Goal: Transaction & Acquisition: Purchase product/service

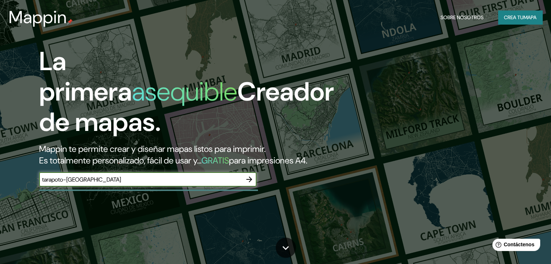
type input "tarapoto-[GEOGRAPHIC_DATA]"
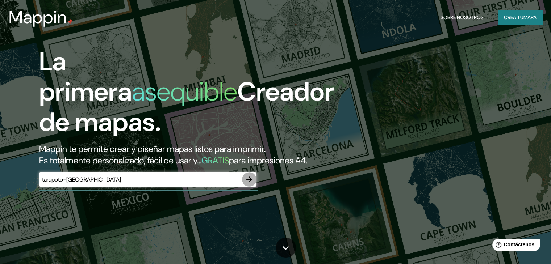
click at [252, 184] on icon "button" at bounding box center [249, 179] width 9 height 9
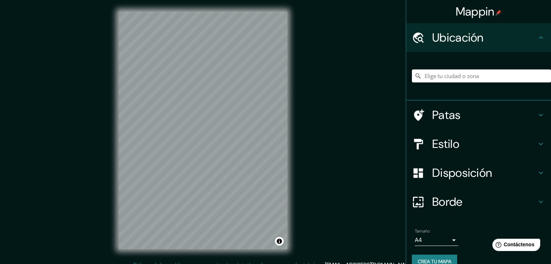
click at [440, 79] on input "Elige tu ciudad o zona" at bounding box center [481, 76] width 139 height 13
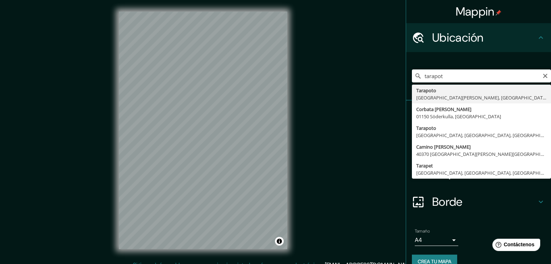
type input "Tarapoto, [GEOGRAPHIC_DATA][PERSON_NAME], [GEOGRAPHIC_DATA]"
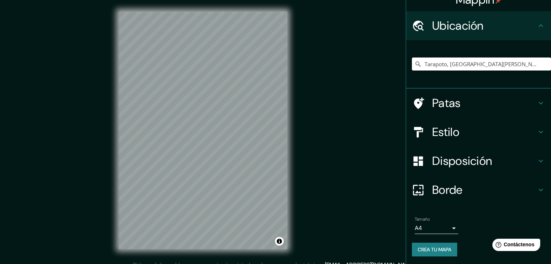
scroll to position [13, 0]
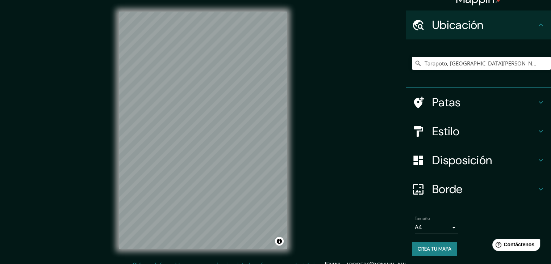
click at [536, 131] on icon at bounding box center [540, 131] width 9 height 9
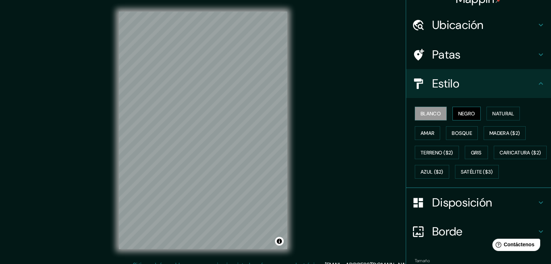
click at [468, 115] on font "Negro" at bounding box center [466, 113] width 17 height 7
click at [493, 113] on font "Natural" at bounding box center [503, 113] width 22 height 7
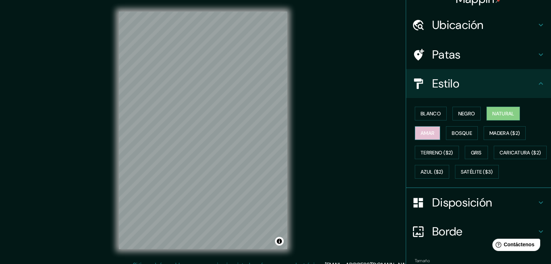
click at [415, 134] on button "Amar" at bounding box center [427, 133] width 25 height 14
click at [458, 130] on font "Bosque" at bounding box center [462, 133] width 20 height 7
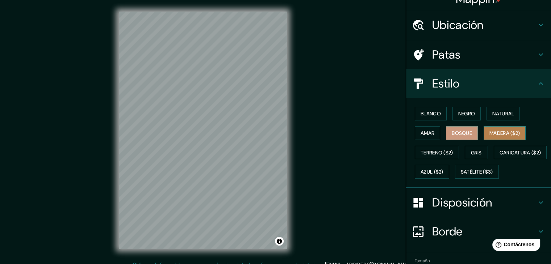
click at [496, 134] on font "Madera ($2)" at bounding box center [504, 133] width 30 height 7
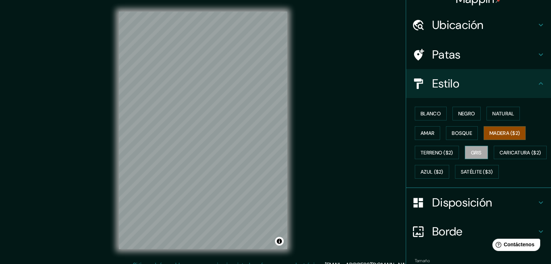
click at [474, 152] on font "Gris" at bounding box center [476, 153] width 11 height 7
click at [499, 156] on font "Caricatura ($2)" at bounding box center [520, 153] width 42 height 7
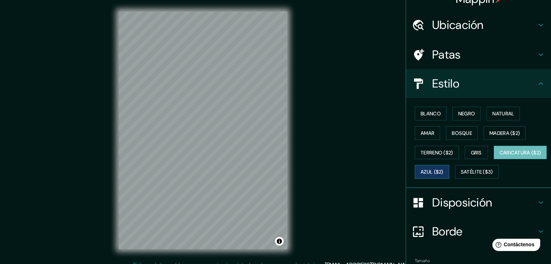
click at [443, 174] on font "Azul ($2)" at bounding box center [431, 172] width 23 height 7
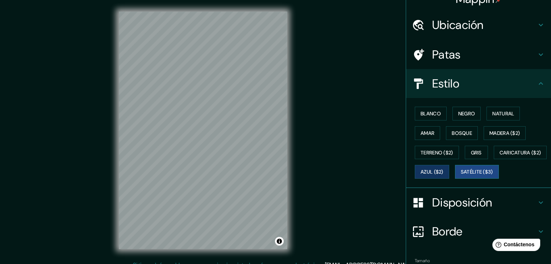
click at [461, 177] on font "Satélite ($3)" at bounding box center [477, 171] width 32 height 9
click at [424, 132] on font "Amar" at bounding box center [427, 133] width 14 height 7
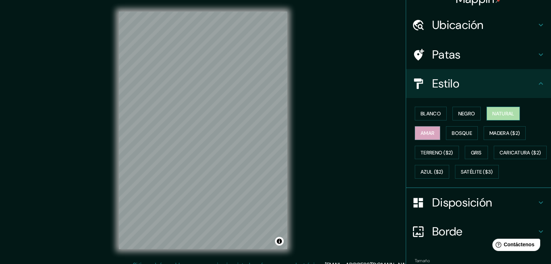
click at [508, 110] on font "Natural" at bounding box center [503, 113] width 22 height 7
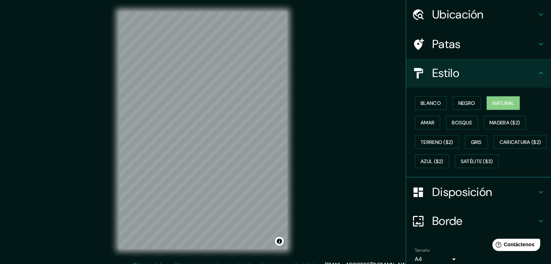
scroll to position [73, 0]
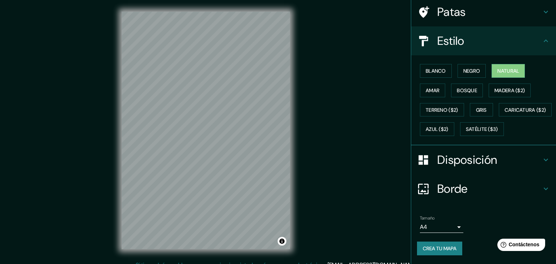
click at [445, 226] on body "Mappin Ubicación Tarapoto, [GEOGRAPHIC_DATA][PERSON_NAME], [GEOGRAPHIC_DATA] Pa…" at bounding box center [278, 132] width 556 height 264
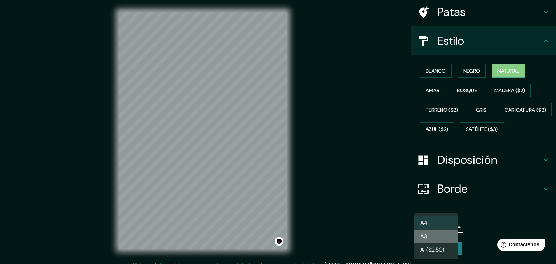
click at [434, 234] on li "A3" at bounding box center [436, 236] width 43 height 13
type input "a4"
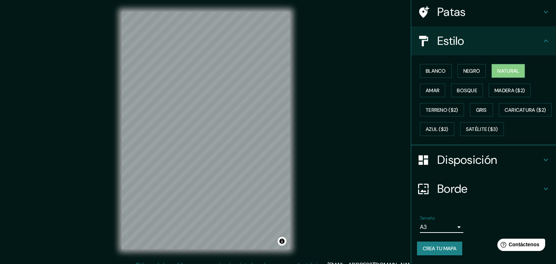
click at [443, 229] on body "Mappin Ubicación Tarapoto, [GEOGRAPHIC_DATA][PERSON_NAME], [GEOGRAPHIC_DATA] Pa…" at bounding box center [278, 132] width 556 height 264
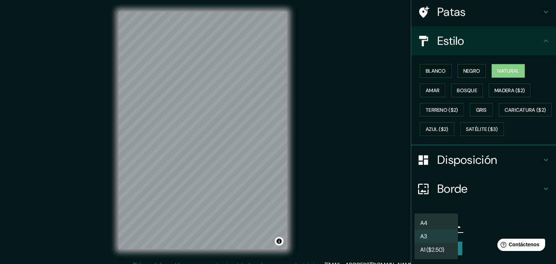
click at [439, 239] on li "A3" at bounding box center [436, 236] width 43 height 13
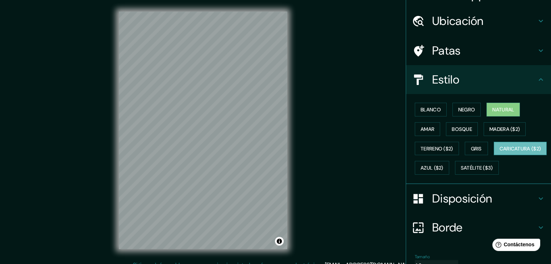
scroll to position [0, 0]
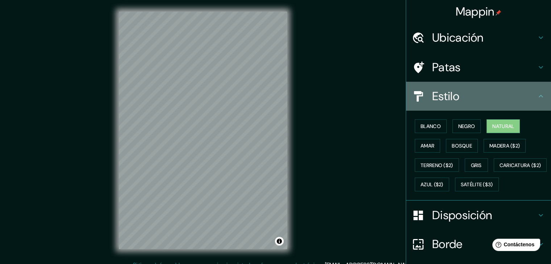
click at [536, 92] on icon at bounding box center [540, 96] width 9 height 9
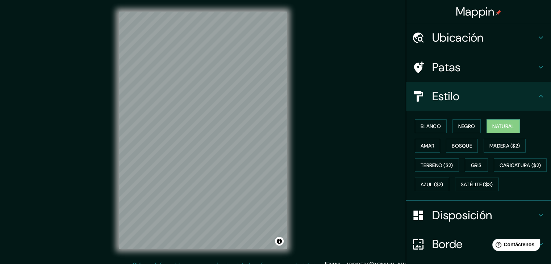
click at [537, 66] on icon at bounding box center [540, 67] width 9 height 9
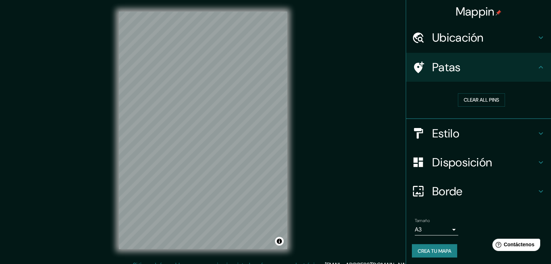
click at [537, 42] on icon at bounding box center [540, 37] width 9 height 9
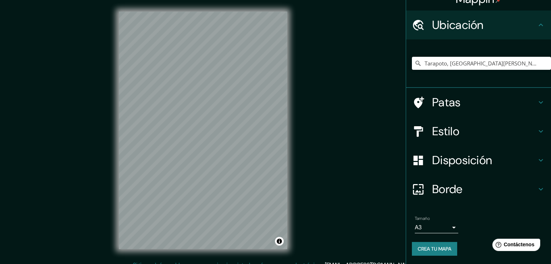
click at [536, 129] on icon at bounding box center [540, 131] width 9 height 9
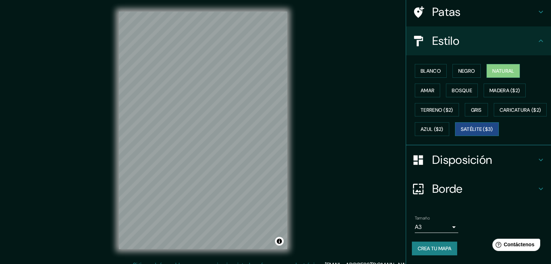
scroll to position [73, 0]
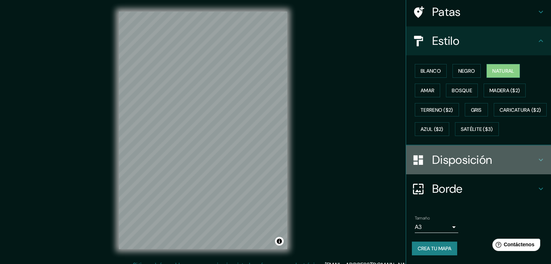
click at [536, 159] on icon at bounding box center [540, 160] width 9 height 9
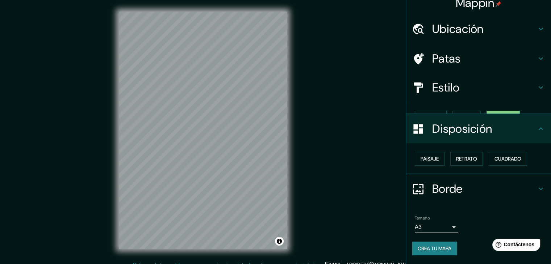
scroll to position [0, 0]
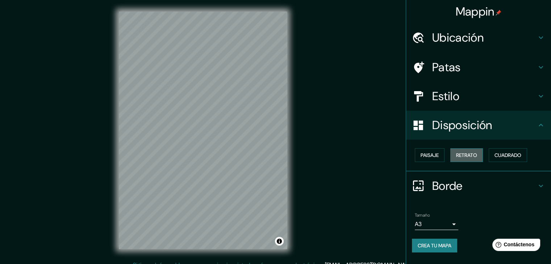
click at [471, 158] on font "Retrato" at bounding box center [466, 155] width 21 height 7
click at [436, 154] on font "Paisaje" at bounding box center [429, 155] width 18 height 7
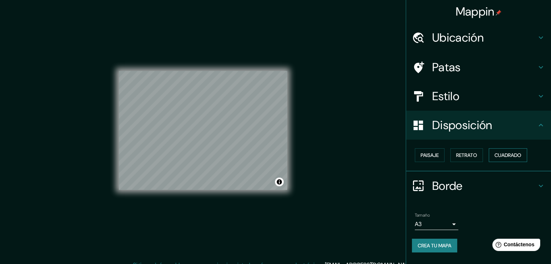
click at [495, 154] on font "Cuadrado" at bounding box center [507, 155] width 27 height 7
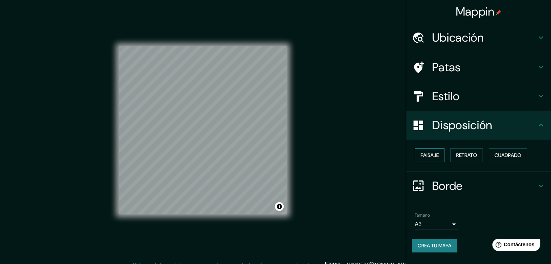
click at [437, 154] on font "Paisaje" at bounding box center [429, 155] width 18 height 7
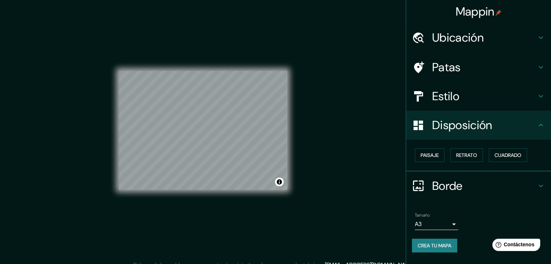
click at [538, 189] on icon at bounding box center [540, 186] width 9 height 9
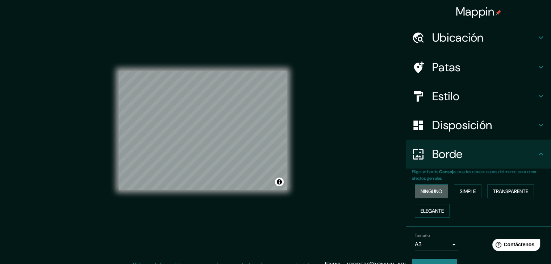
click at [425, 193] on font "Ninguno" at bounding box center [431, 191] width 22 height 7
click at [468, 192] on font "Simple" at bounding box center [468, 191] width 16 height 7
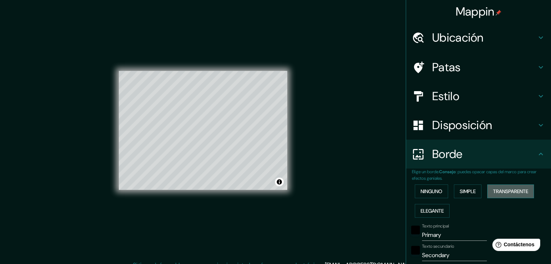
click at [503, 192] on font "Transparente" at bounding box center [510, 191] width 35 height 7
click at [438, 208] on font "Elegante" at bounding box center [431, 211] width 23 height 7
click at [429, 192] on font "Ninguno" at bounding box center [431, 191] width 22 height 7
